Goal: Task Accomplishment & Management: Use online tool/utility

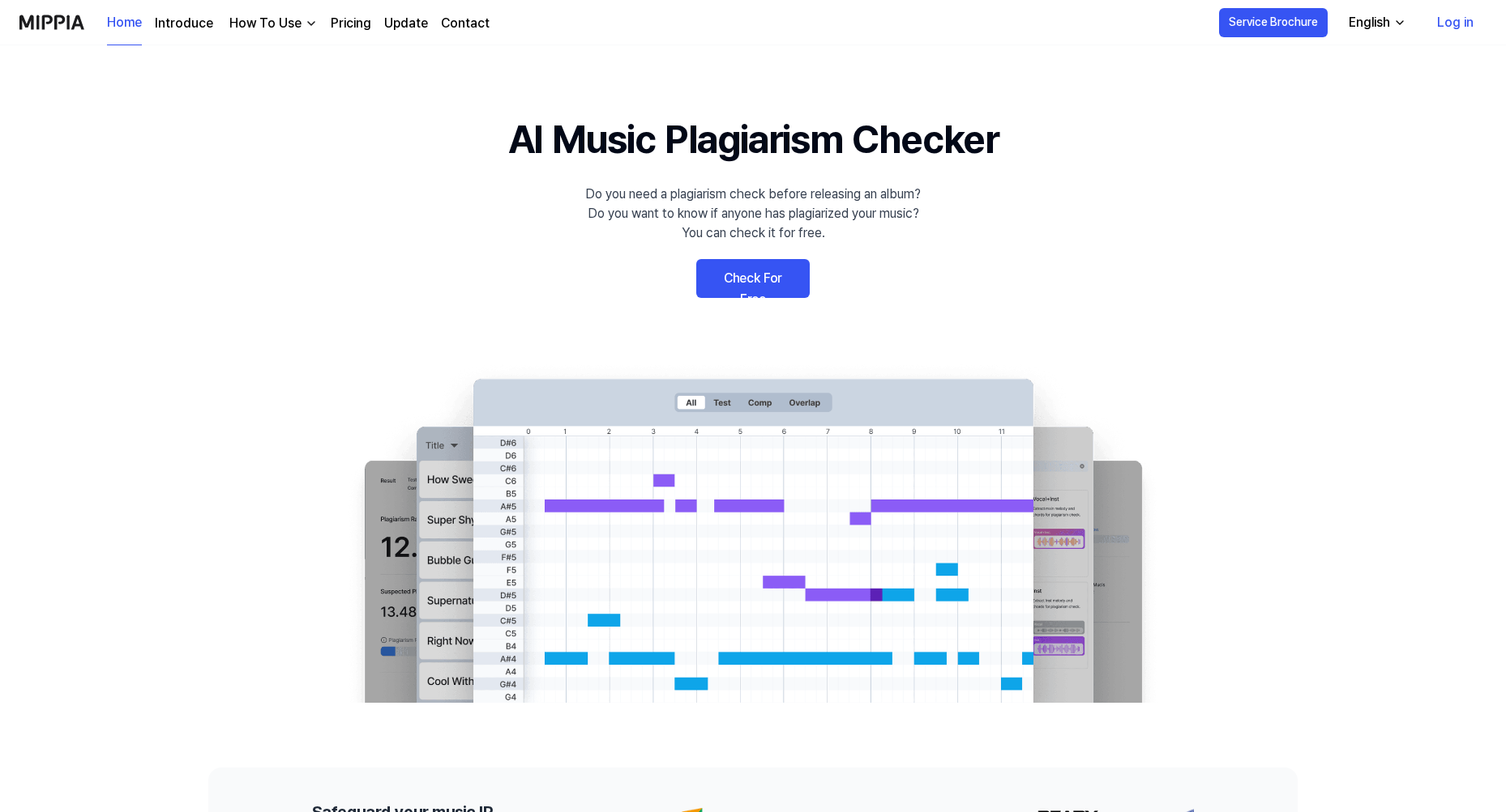
click at [759, 277] on link "Check For Free" at bounding box center [753, 278] width 113 height 39
click at [730, 276] on link "Check For Free" at bounding box center [753, 278] width 113 height 39
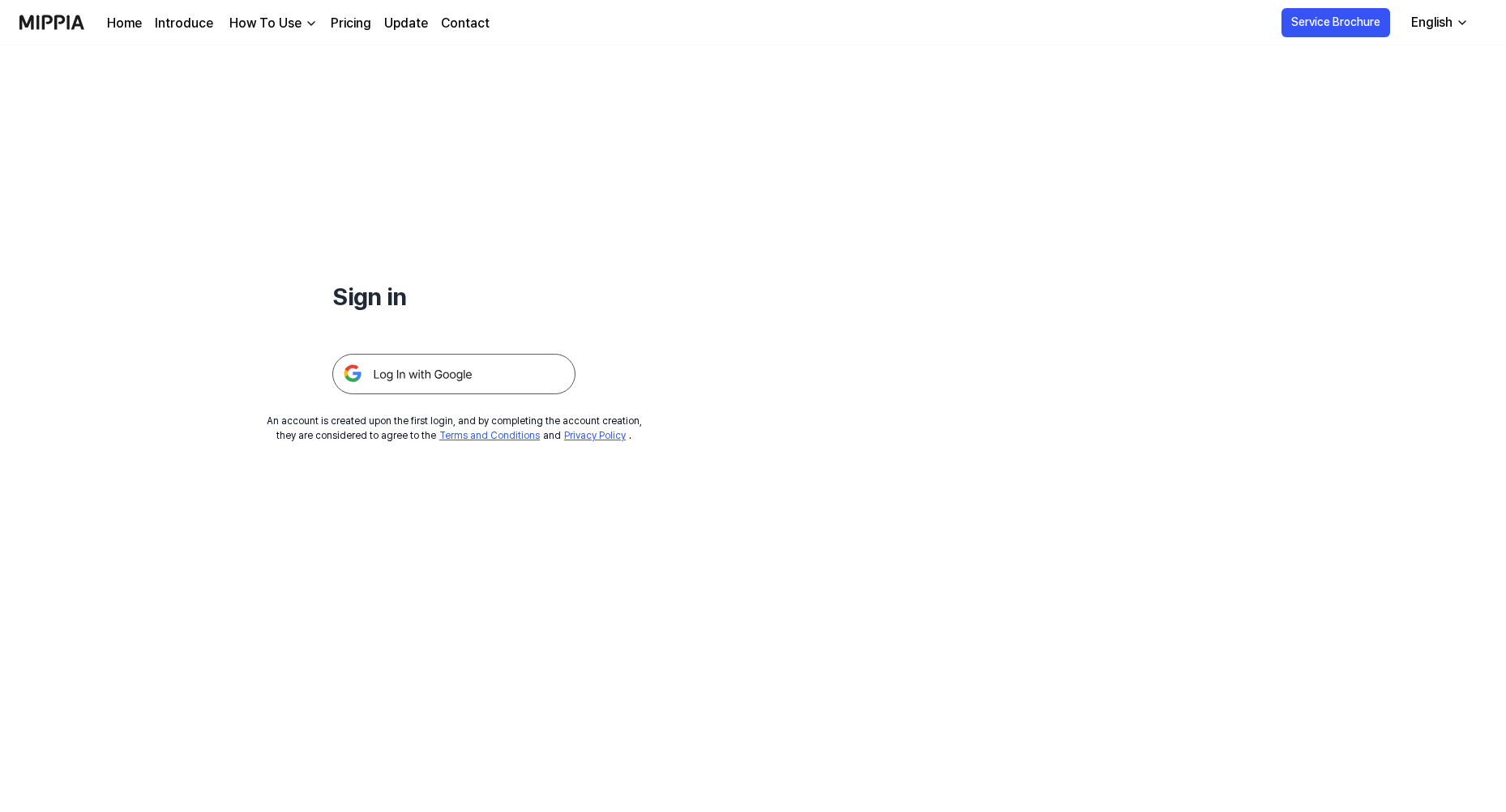
click at [434, 381] on img at bounding box center [453, 374] width 243 height 40
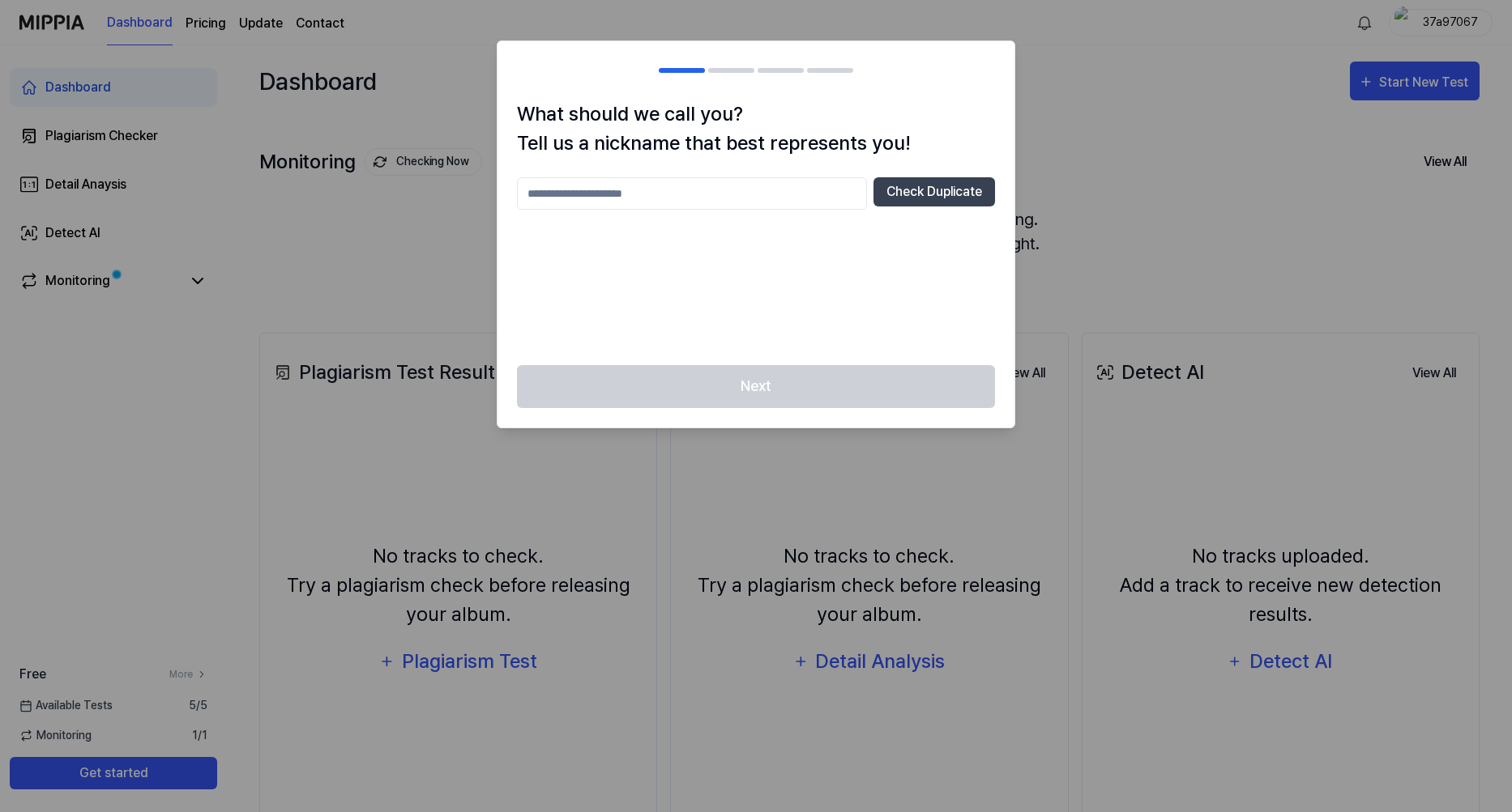
click at [697, 196] on input "text" at bounding box center [692, 193] width 349 height 33
type input "*****"
click at [642, 404] on div "Next" at bounding box center [755, 396] width 517 height 63
click at [906, 191] on button "Check Duplicate" at bounding box center [934, 192] width 121 height 29
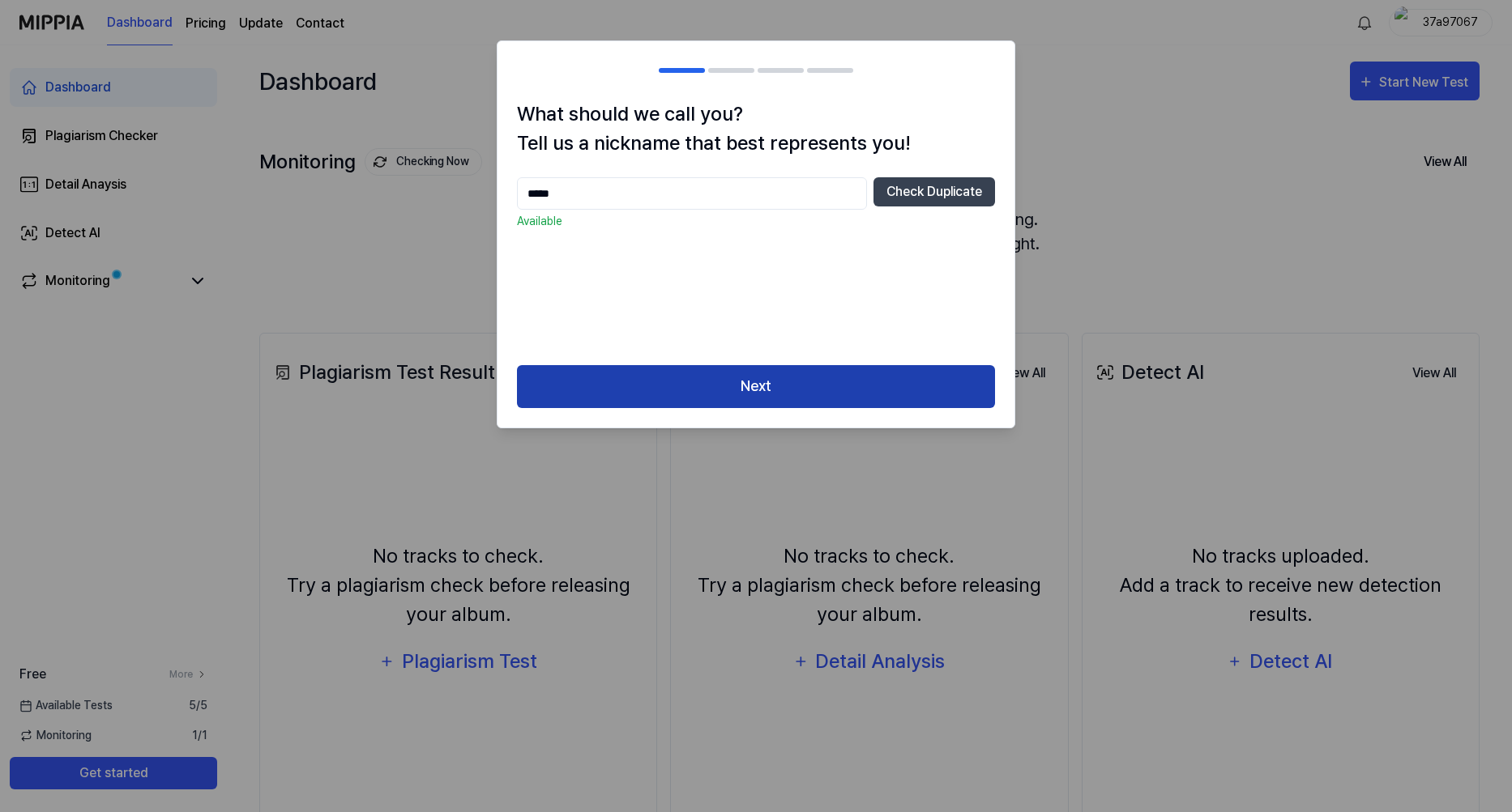
click at [787, 386] on button "Next" at bounding box center [755, 387] width 478 height 43
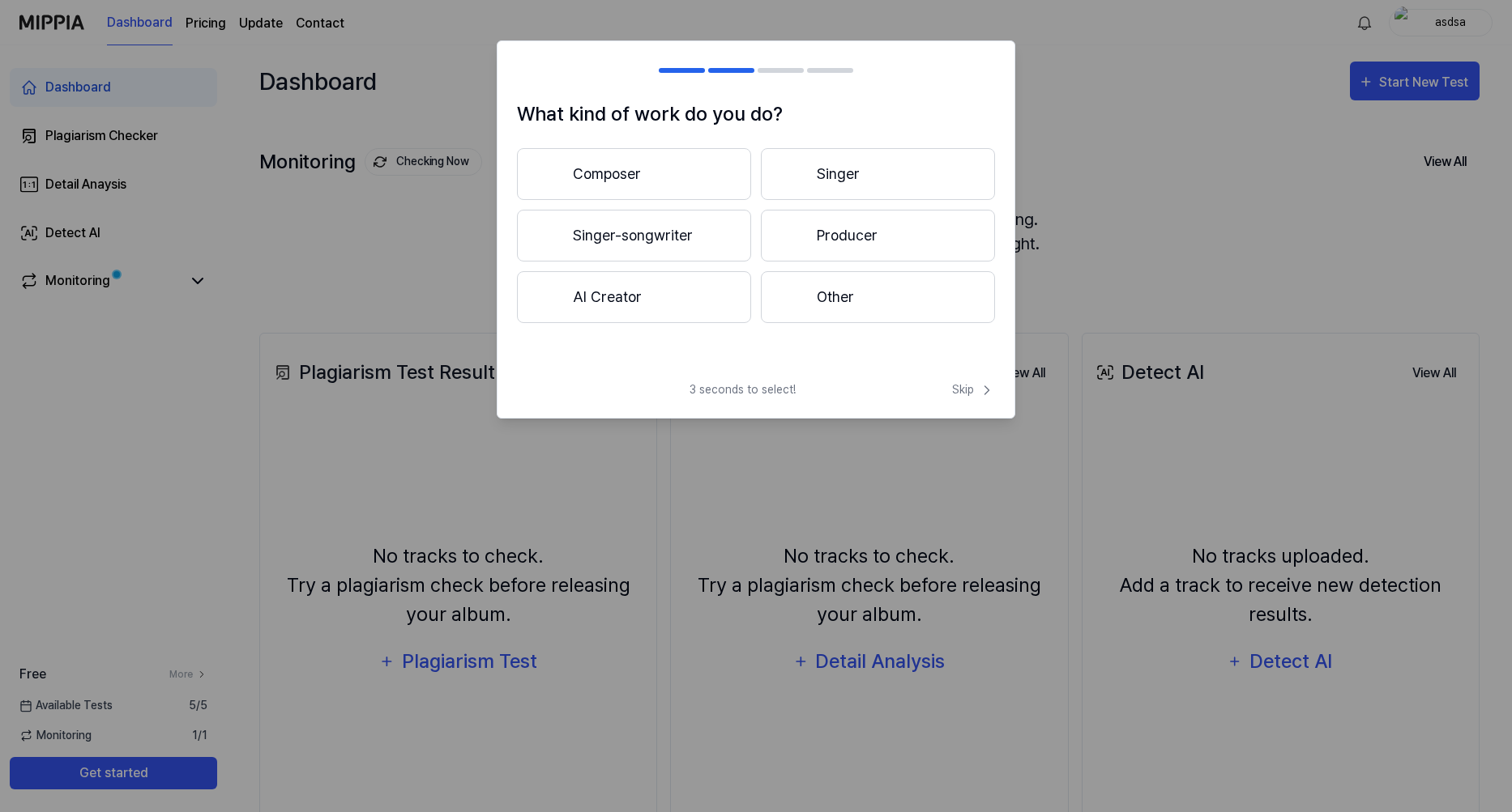
click at [672, 182] on button "Composer" at bounding box center [634, 174] width 235 height 51
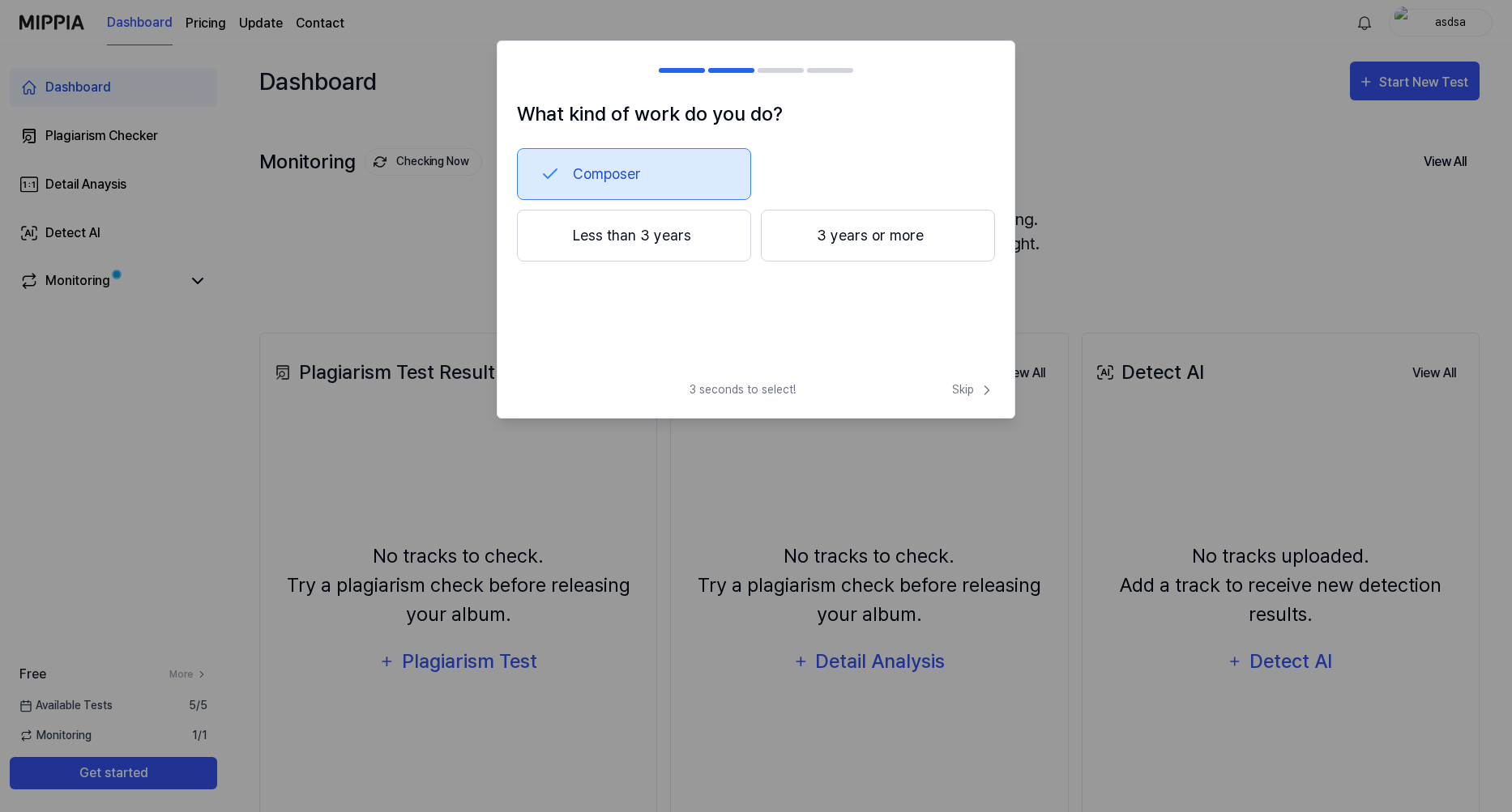
click at [684, 262] on div "Composer Less than 3 years 3 years or more" at bounding box center [755, 233] width 478 height 168
click at [659, 247] on button "Less than 3 years" at bounding box center [634, 235] width 235 height 51
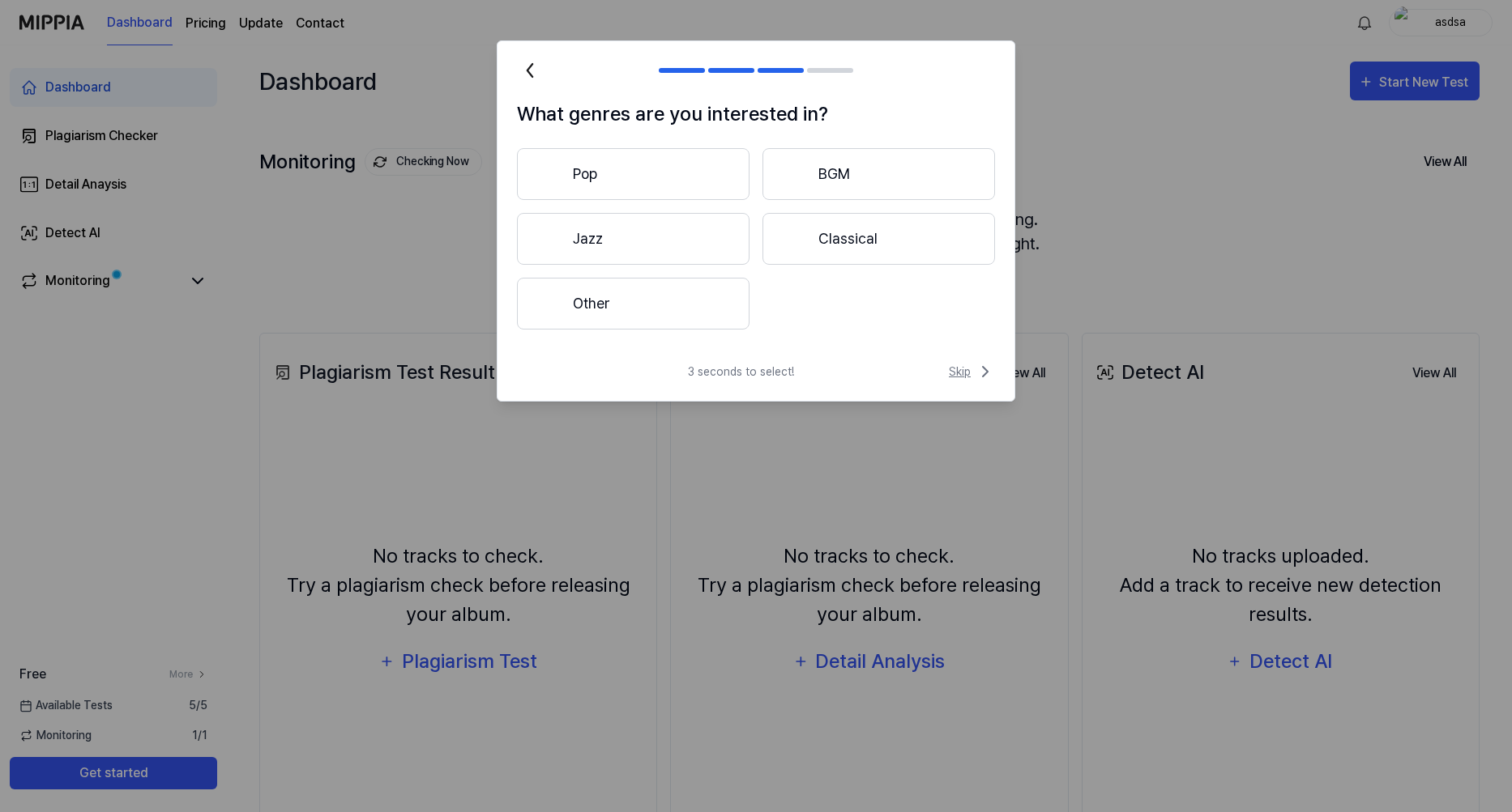
click at [964, 373] on span "Skip" at bounding box center [971, 371] width 46 height 20
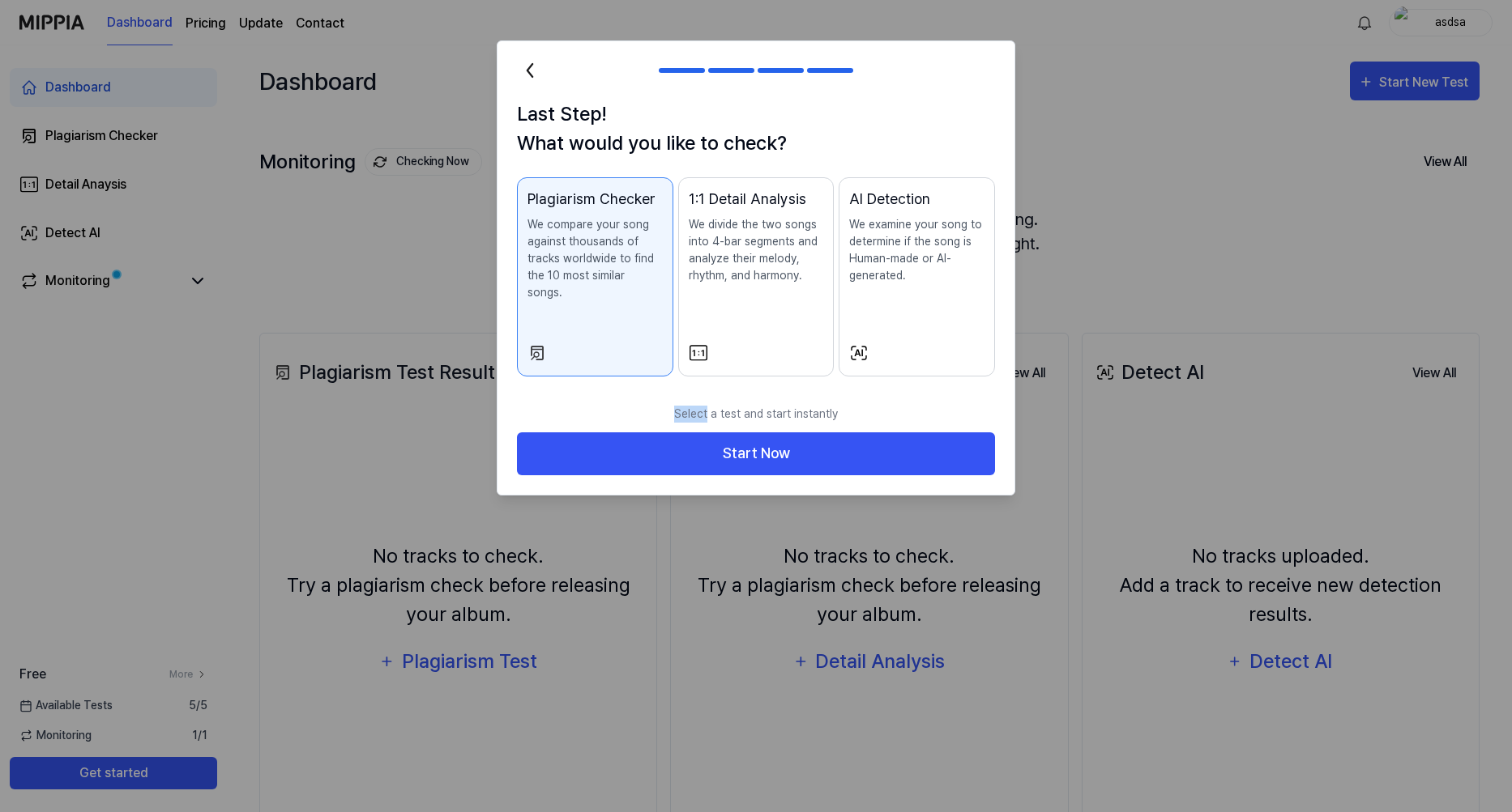
click at [964, 373] on div "Last Step! What would you like to check? Plagiarism Checker We compare your son…" at bounding box center [755, 248] width 517 height 296
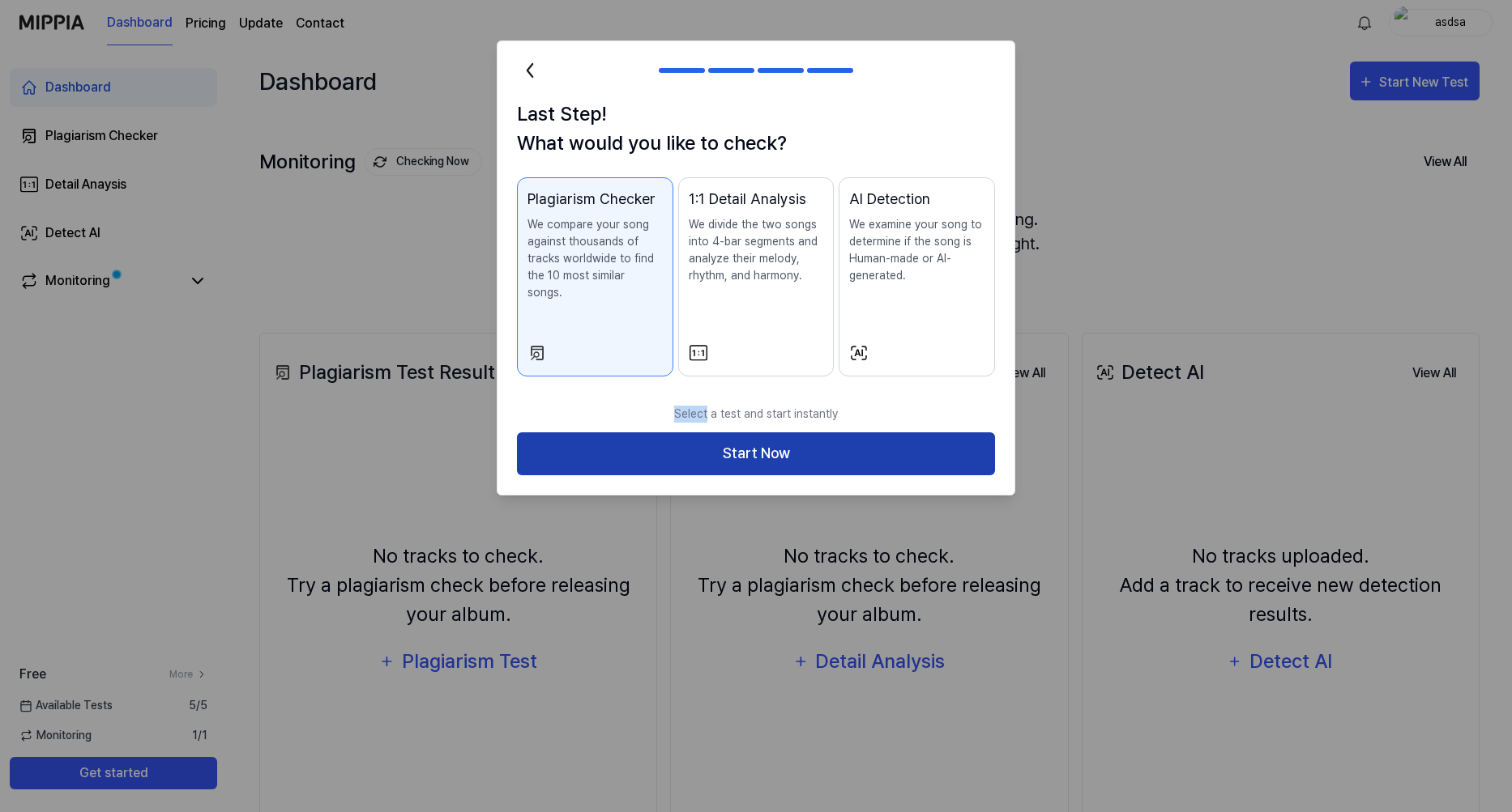
click at [937, 434] on button "Start Now" at bounding box center [755, 454] width 478 height 43
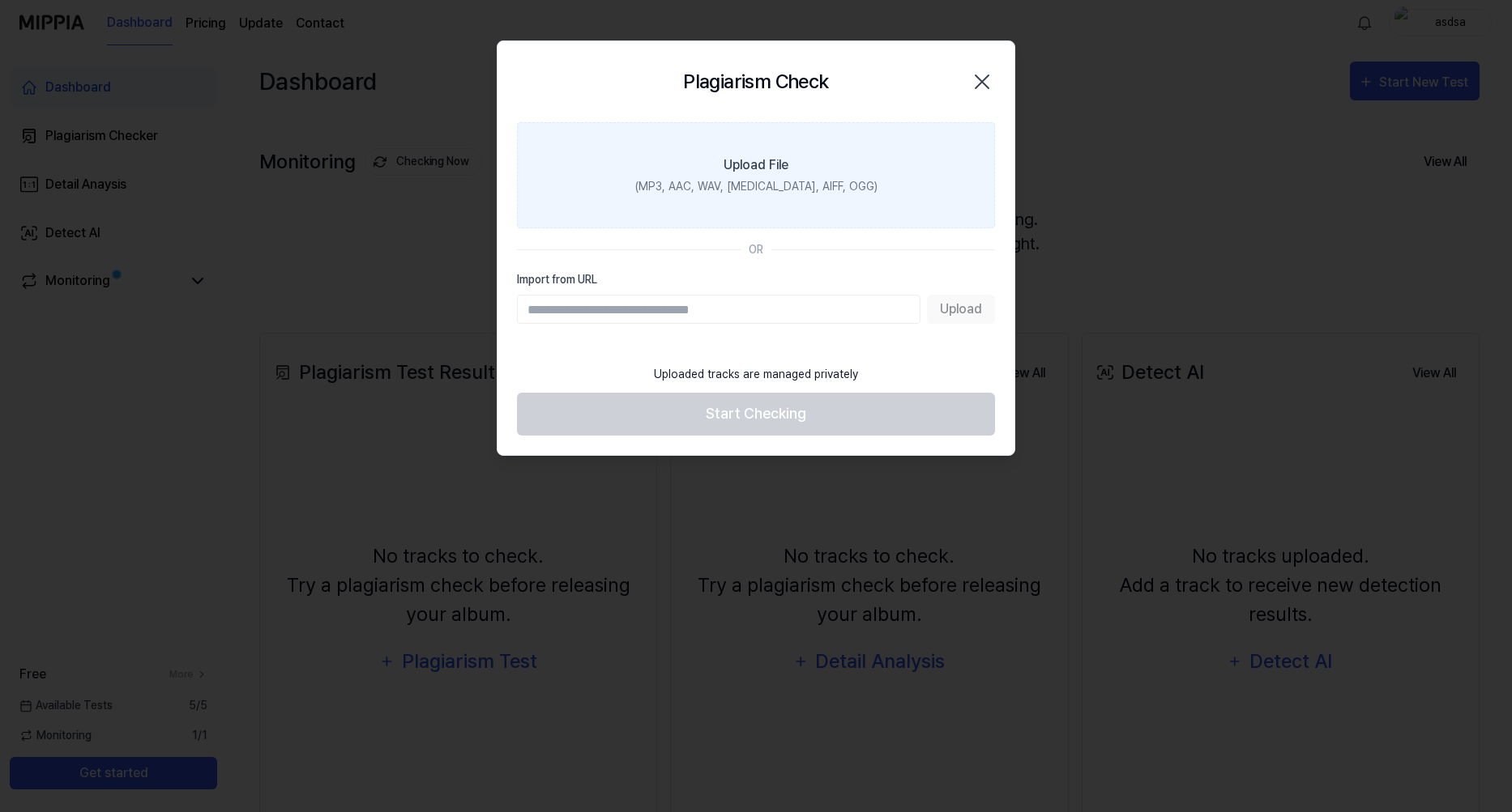
click at [786, 184] on div "(MP3, AAC, WAV, [MEDICAL_DATA], AIFF, OGG)" at bounding box center [756, 187] width 242 height 17
click at [0, 0] on input "Upload File (MP3, AAC, WAV, [MEDICAL_DATA], AIFF, OGG)" at bounding box center [0, 0] width 0 height 0
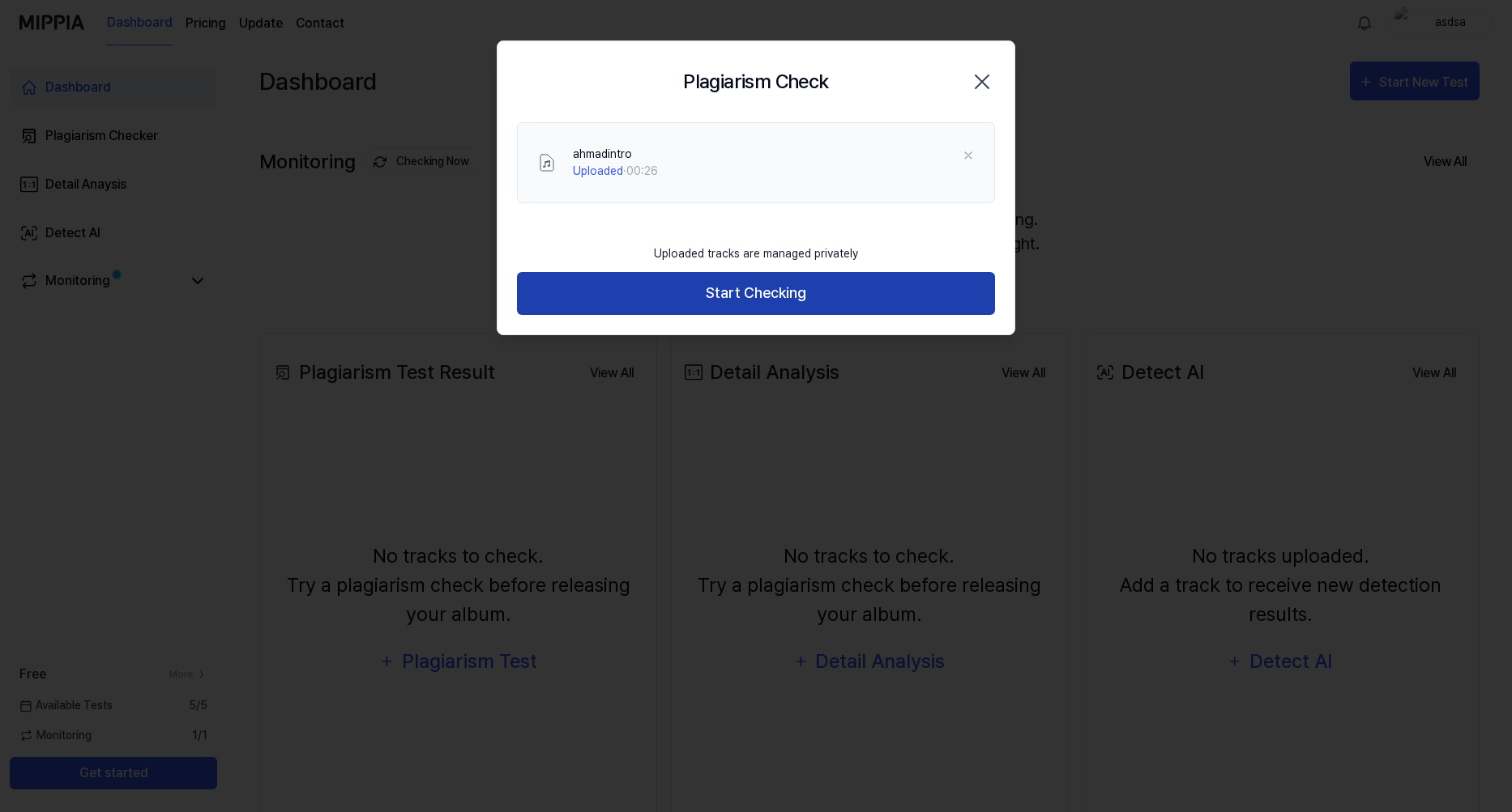
click at [883, 304] on button "Start Checking" at bounding box center [755, 293] width 478 height 43
